Goal: Check status: Check status

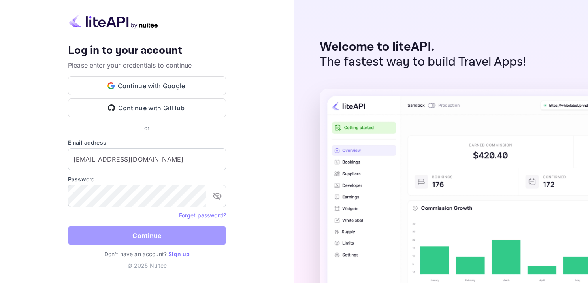
click at [210, 240] on button "Continue" at bounding box center [147, 235] width 158 height 19
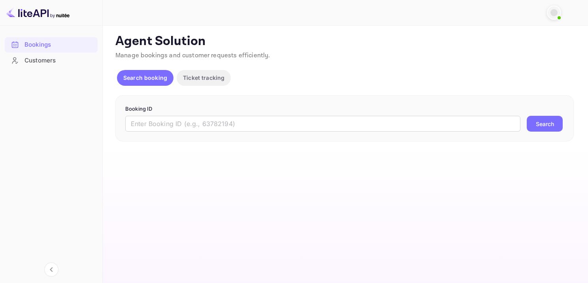
click at [213, 102] on div "Booking ID ​ Search" at bounding box center [344, 118] width 458 height 47
drag, startPoint x: 223, startPoint y: 129, endPoint x: 222, endPoint y: 125, distance: 4.1
click at [223, 129] on input "text" at bounding box center [322, 124] width 395 height 16
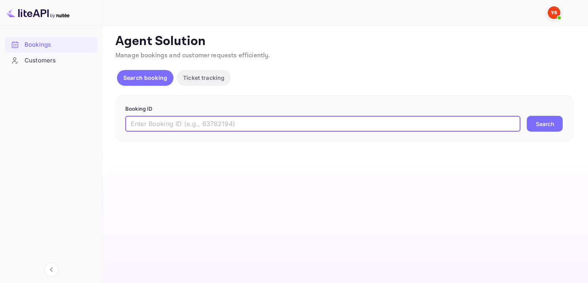
paste input "9121275"
type input "9121275"
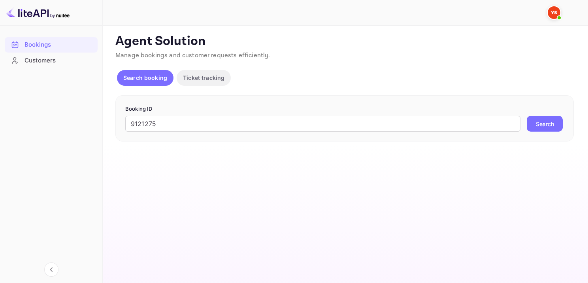
click at [546, 122] on button "Search" at bounding box center [544, 124] width 36 height 16
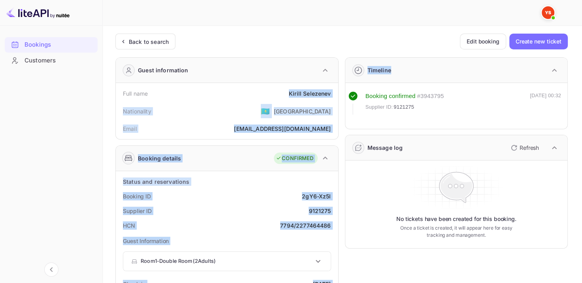
drag, startPoint x: 288, startPoint y: 90, endPoint x: 340, endPoint y: 90, distance: 51.3
click at [292, 87] on div "Full name [PERSON_NAME]" at bounding box center [227, 93] width 216 height 15
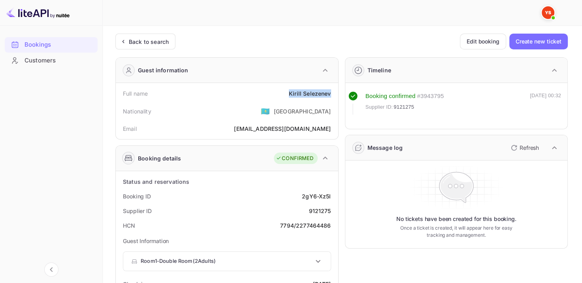
drag, startPoint x: 303, startPoint y: 92, endPoint x: 332, endPoint y: 86, distance: 29.4
click at [332, 86] on div "Full name [PERSON_NAME]" at bounding box center [227, 93] width 216 height 15
copy div "[PERSON_NAME]"
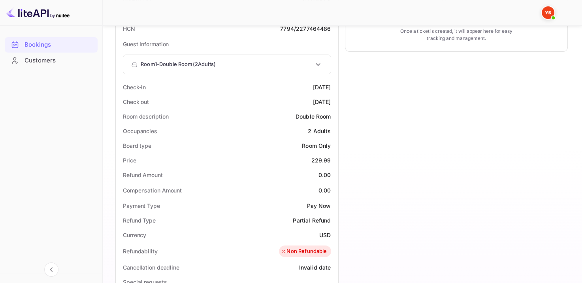
scroll to position [197, 0]
drag, startPoint x: 308, startPoint y: 157, endPoint x: 333, endPoint y: 158, distance: 24.5
click at [333, 158] on div "Price 229.99" at bounding box center [227, 159] width 216 height 15
copy div "229.99"
